Goal: Task Accomplishment & Management: Use online tool/utility

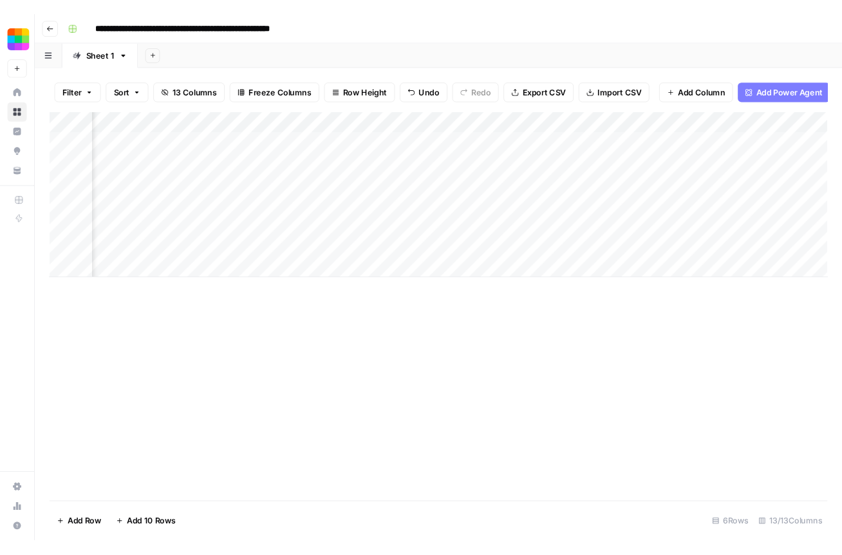
scroll to position [0, 1032]
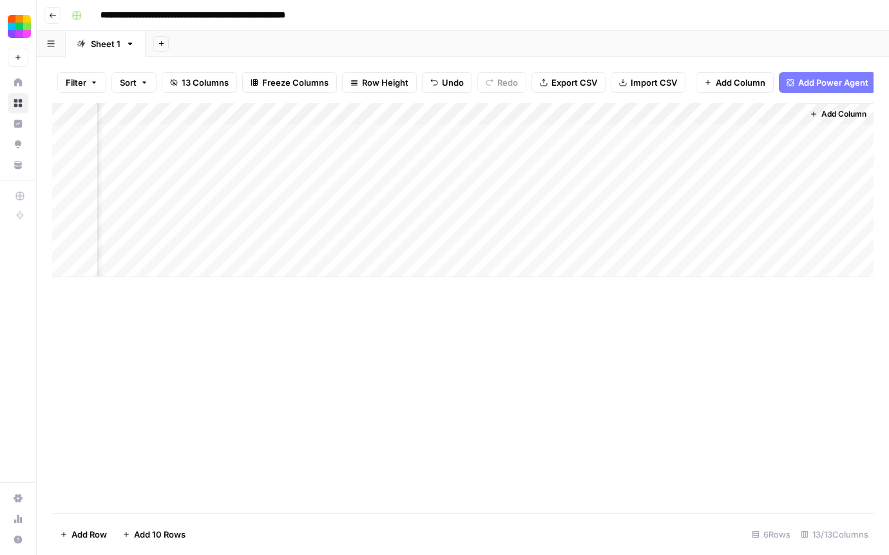
click at [51, 15] on icon "button" at bounding box center [53, 15] width 6 height 5
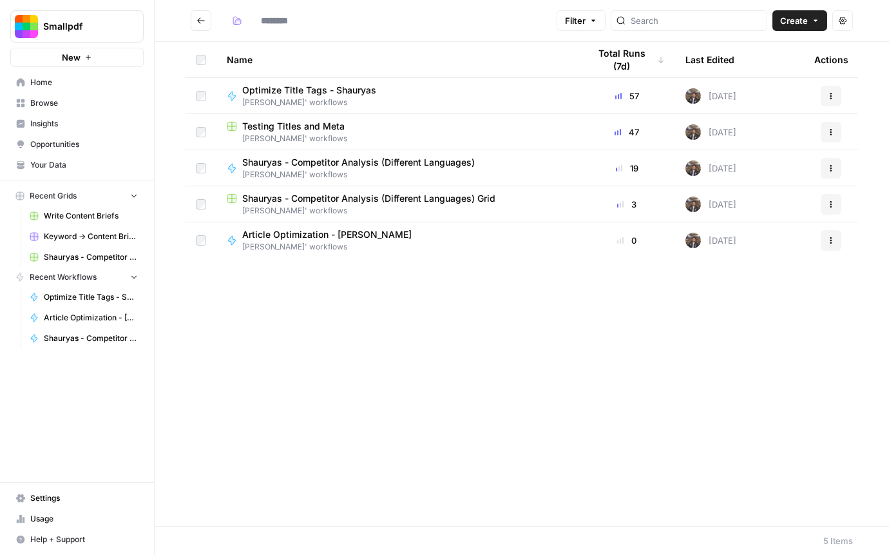
type input "**********"
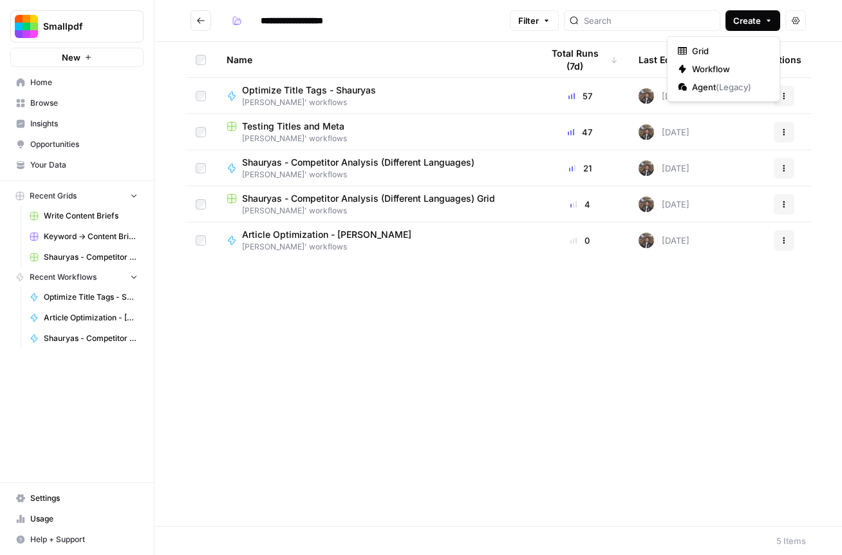
click at [736, 30] on button "Create" at bounding box center [753, 20] width 55 height 21
click at [705, 66] on span "Workflow" at bounding box center [728, 68] width 72 height 13
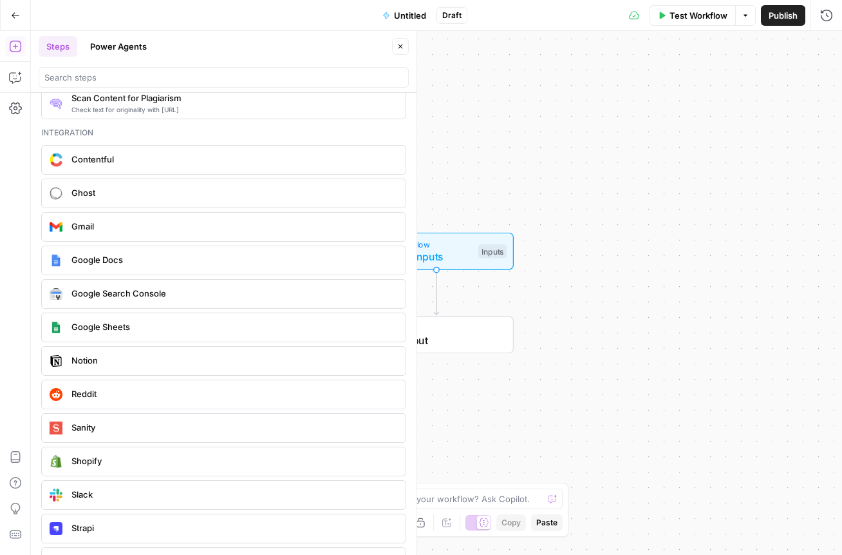
scroll to position [2286, 0]
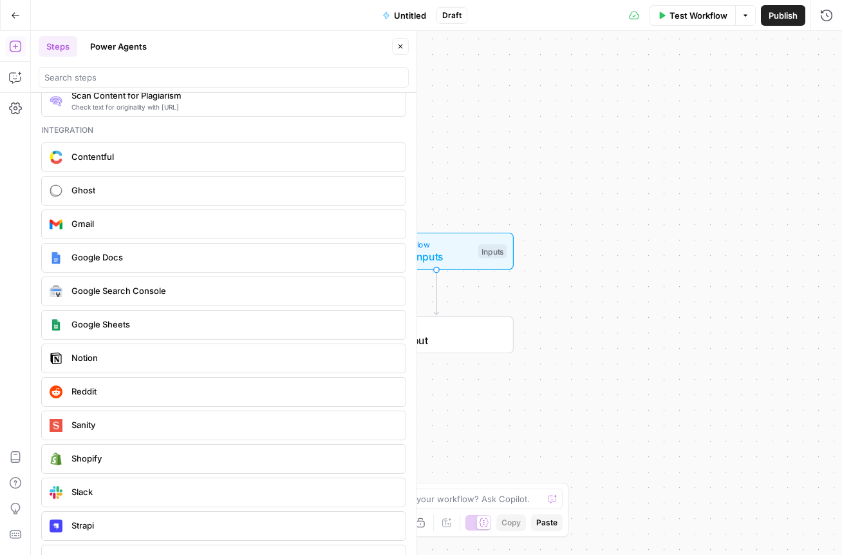
click at [129, 53] on button "Power Agents" at bounding box center [118, 46] width 72 height 21
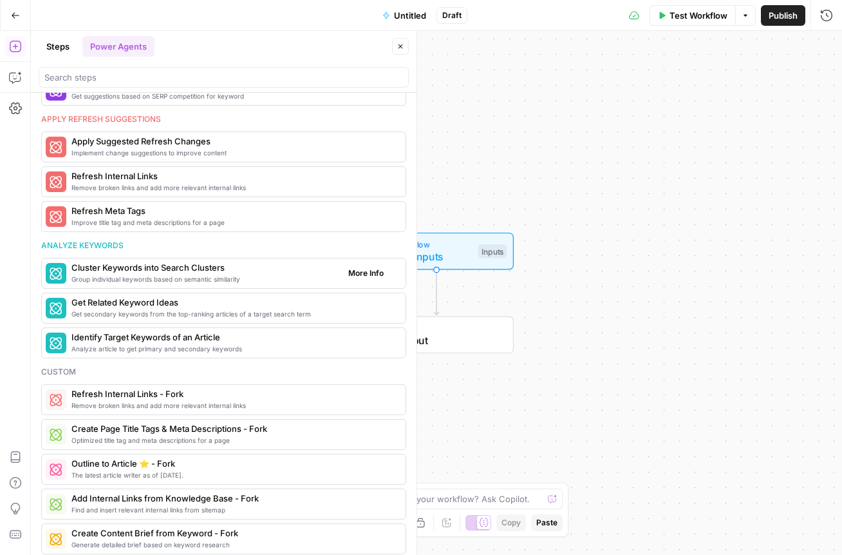
scroll to position [695, 0]
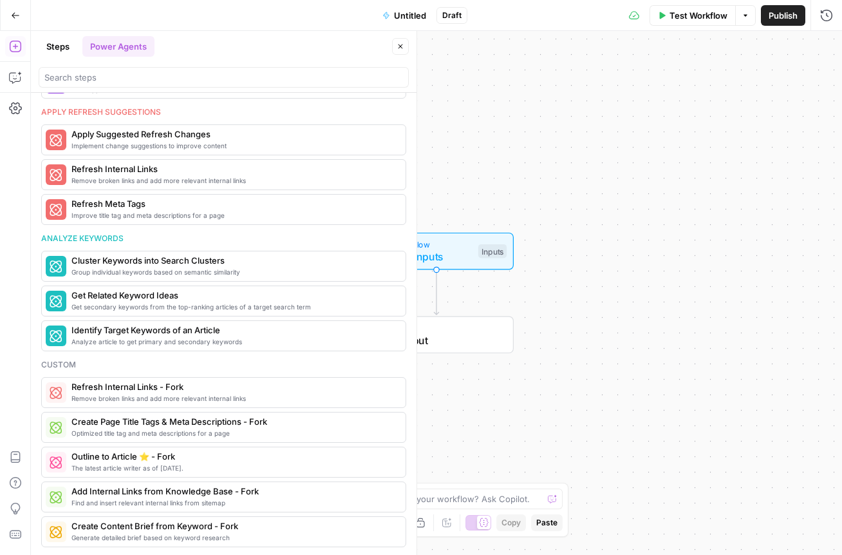
click at [404, 46] on span "Close" at bounding box center [404, 46] width 1 height 1
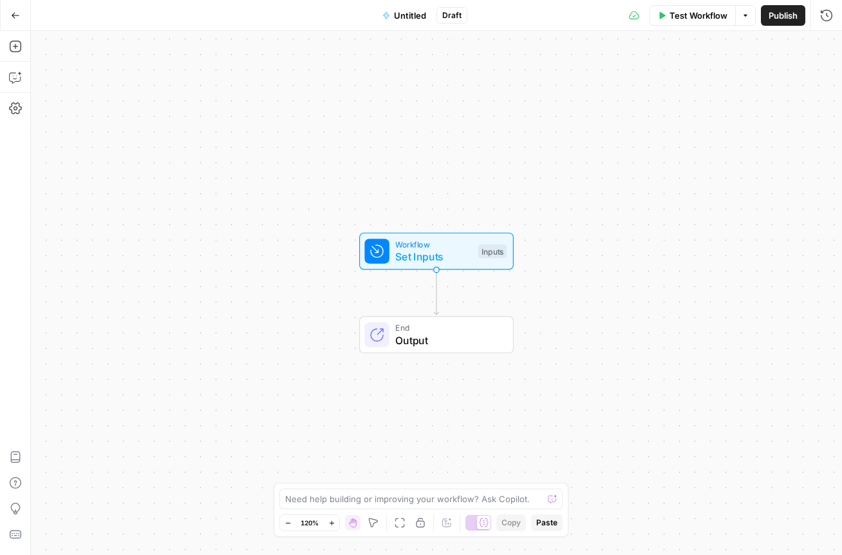
click at [18, 17] on icon "button" at bounding box center [15, 15] width 9 height 9
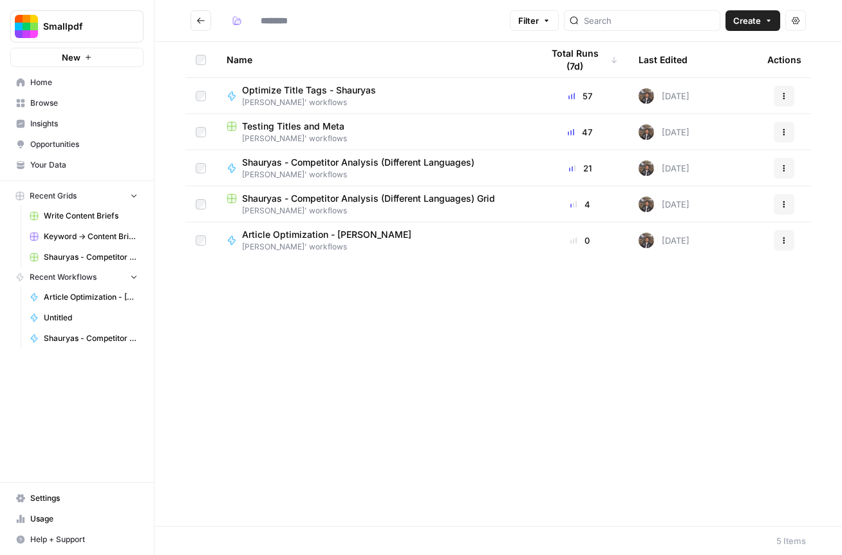
type input "**********"
